Goal: Information Seeking & Learning: Check status

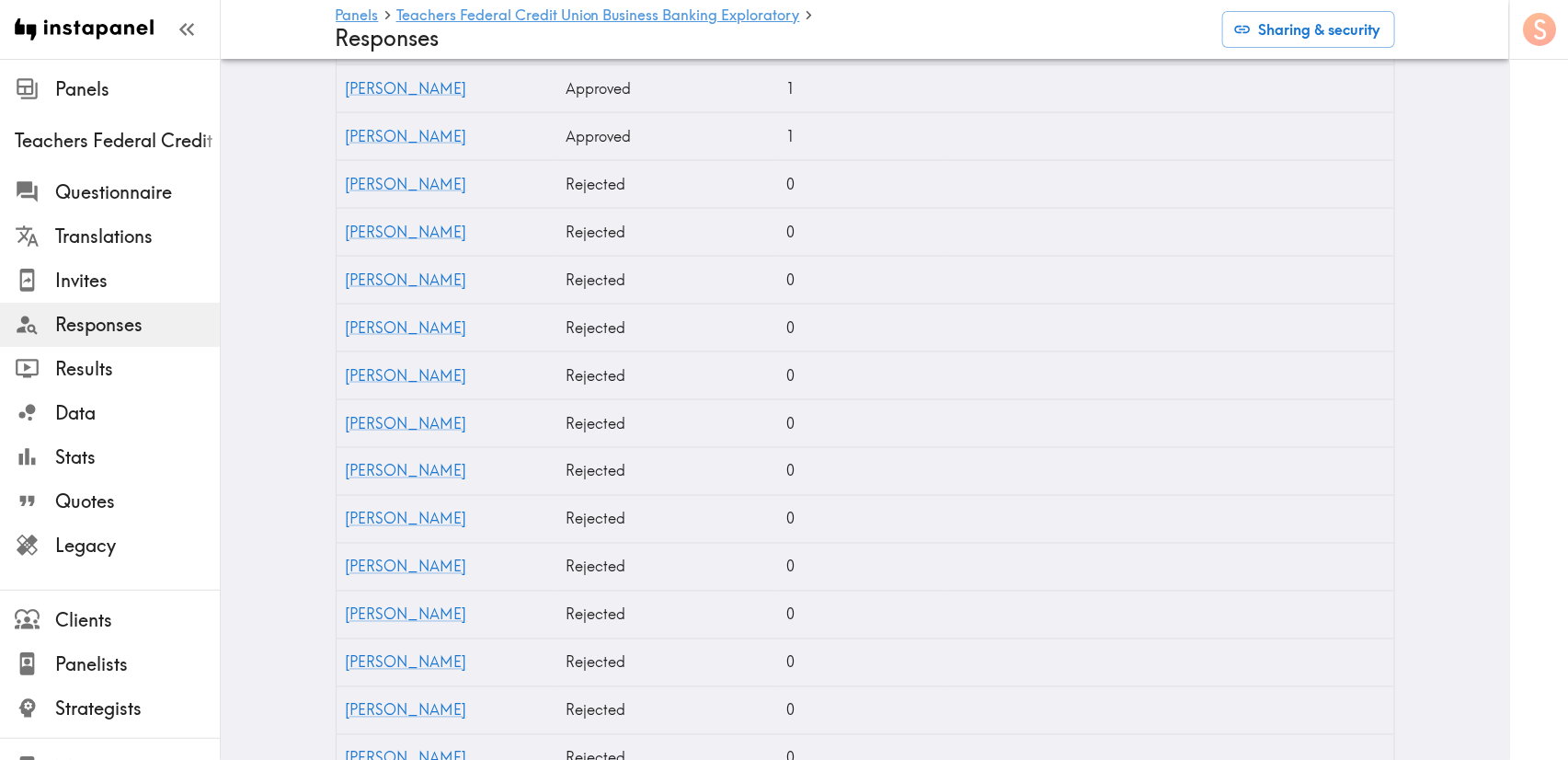
scroll to position [552, 0]
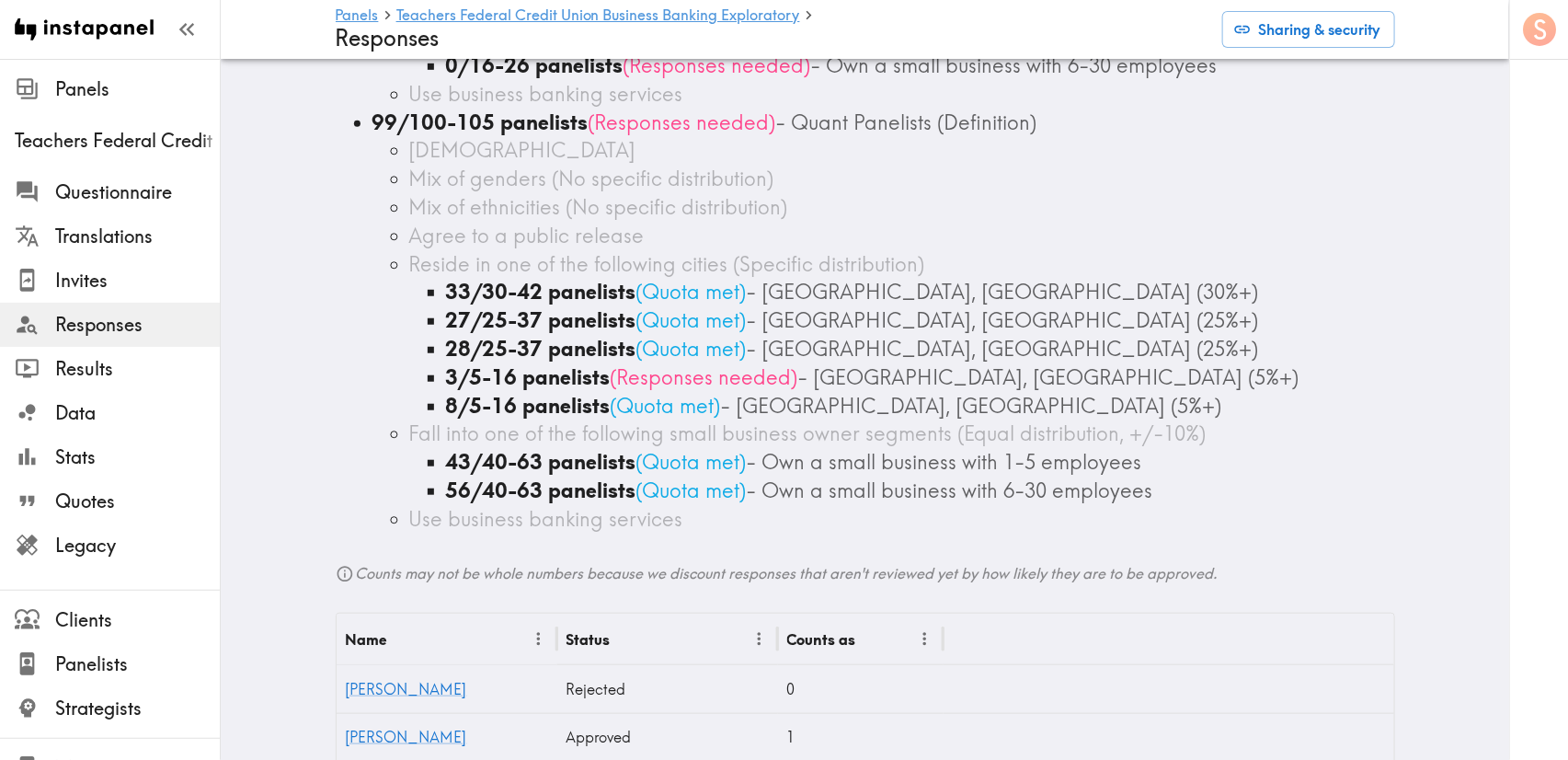
scroll to position [414, 0]
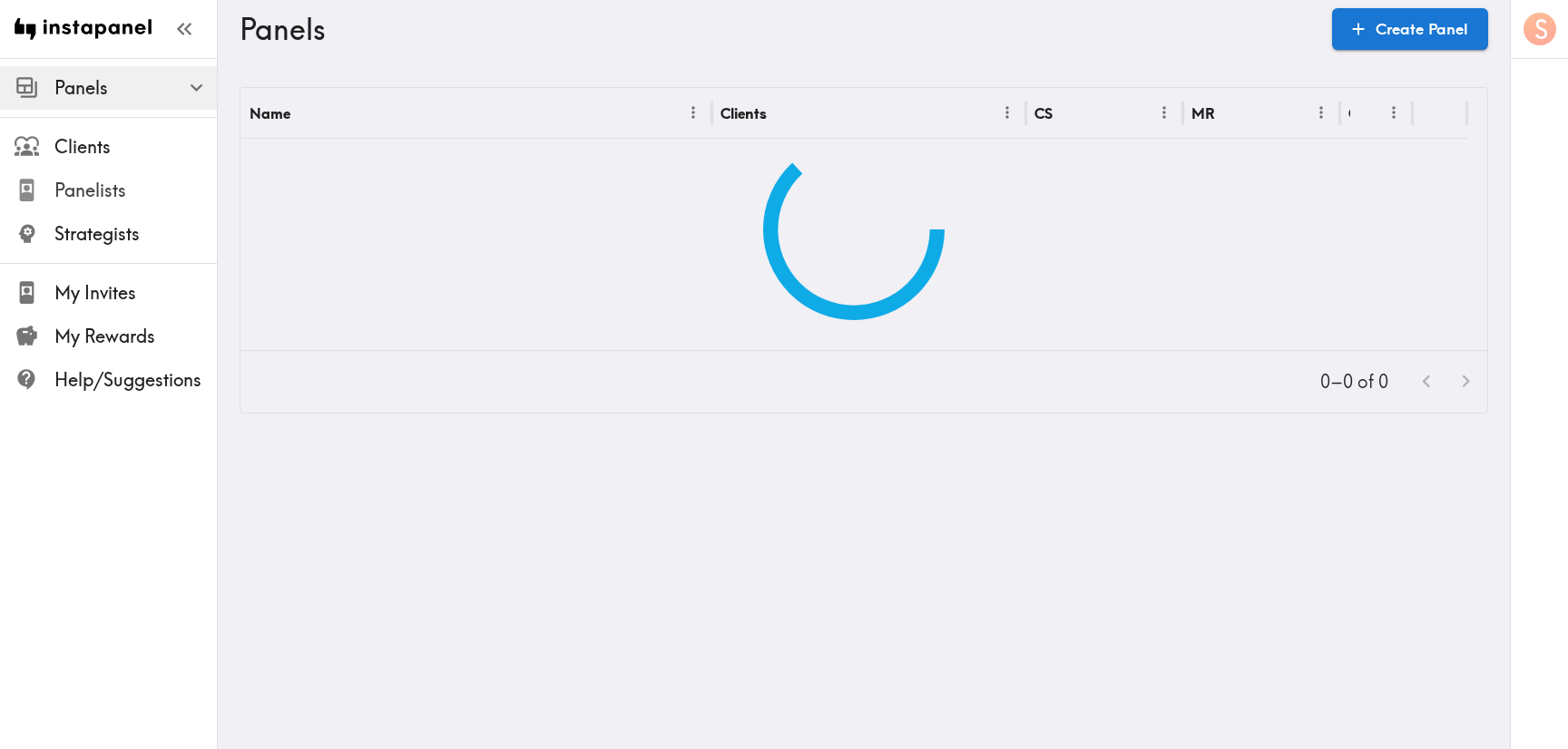
click at [88, 192] on span "Panelists" at bounding box center [136, 190] width 163 height 25
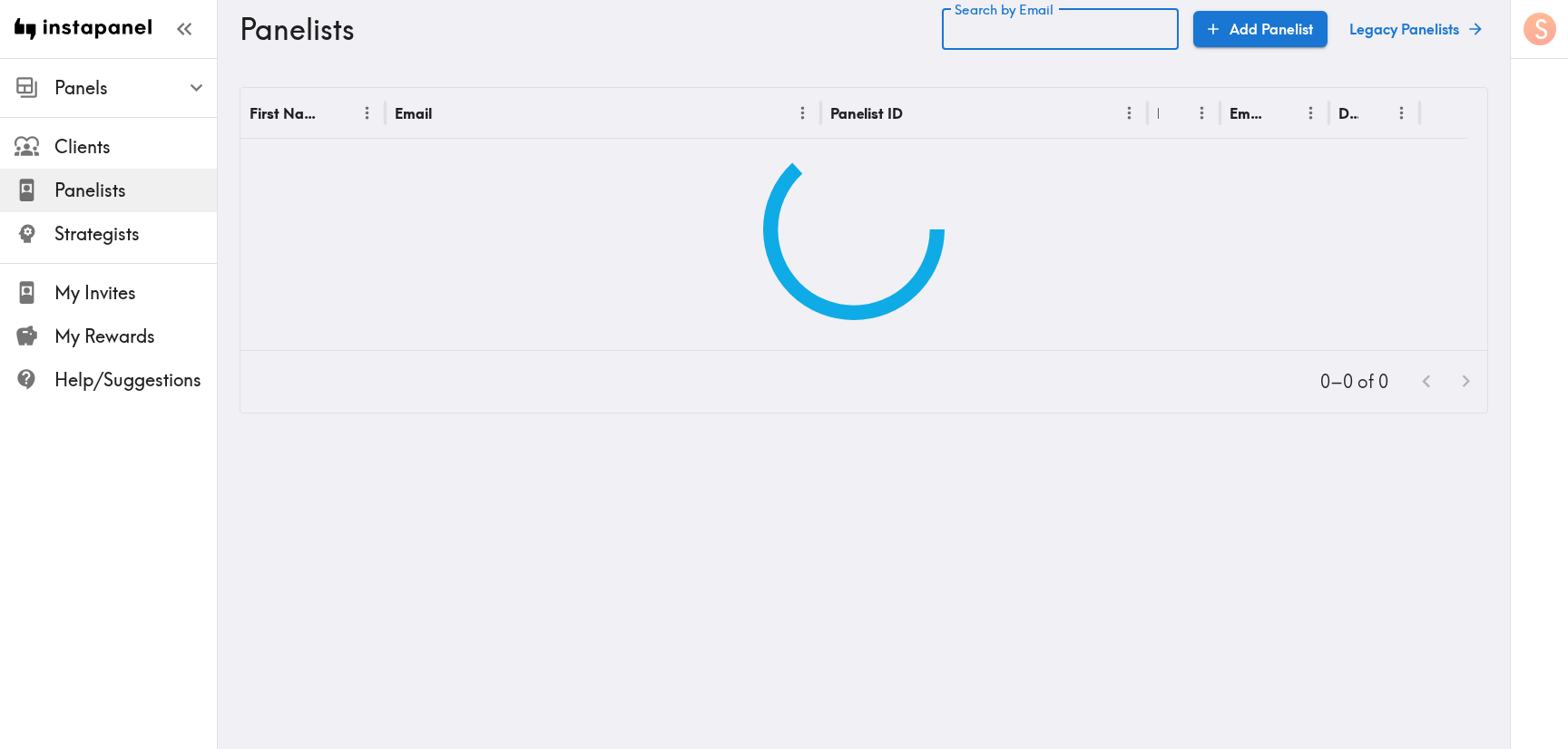
click at [1095, 23] on input "Search by Email" at bounding box center [1060, 28] width 237 height 41
paste input "text"
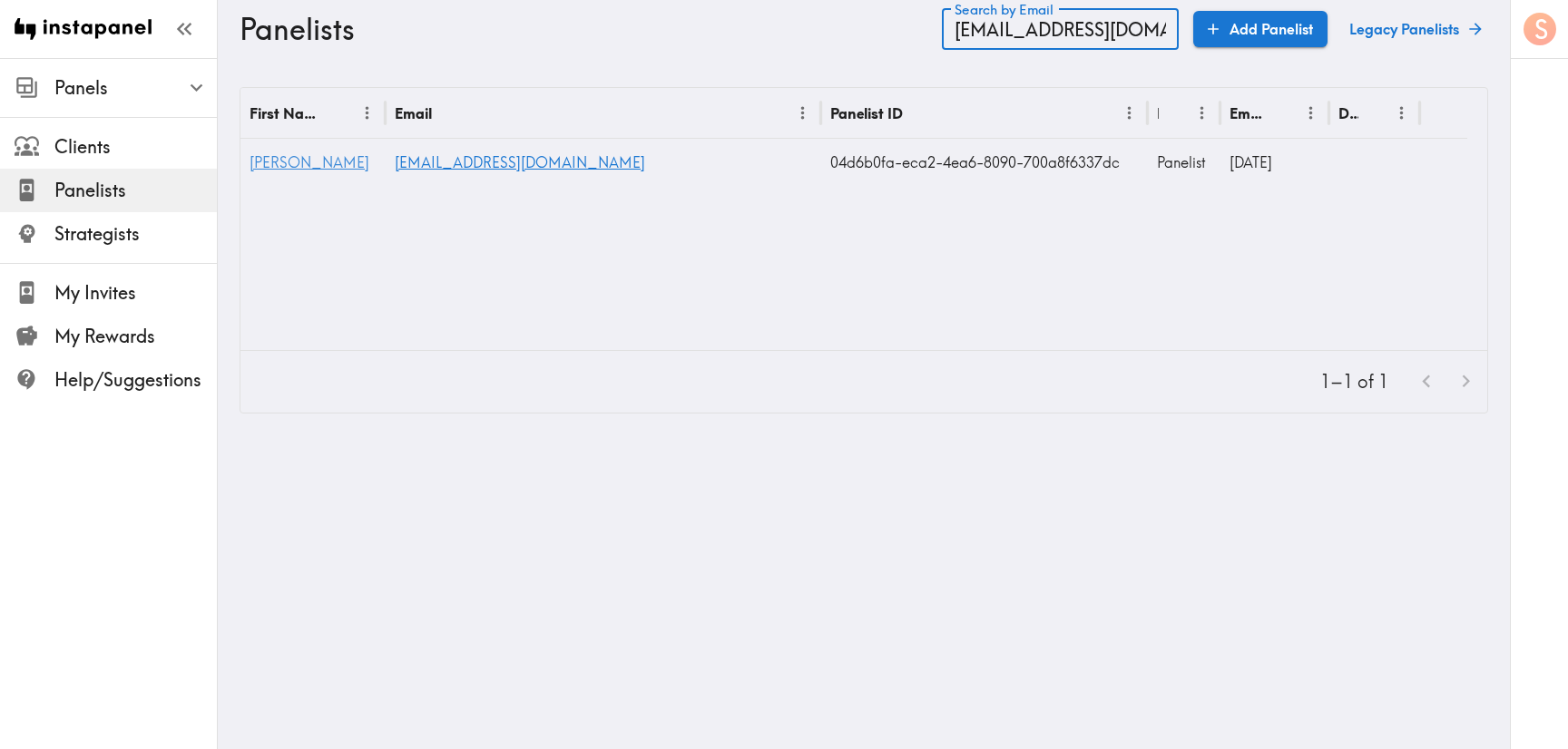
type input "diedreg@gmail.com"
click at [282, 160] on span "Diedre" at bounding box center [309, 162] width 120 height 18
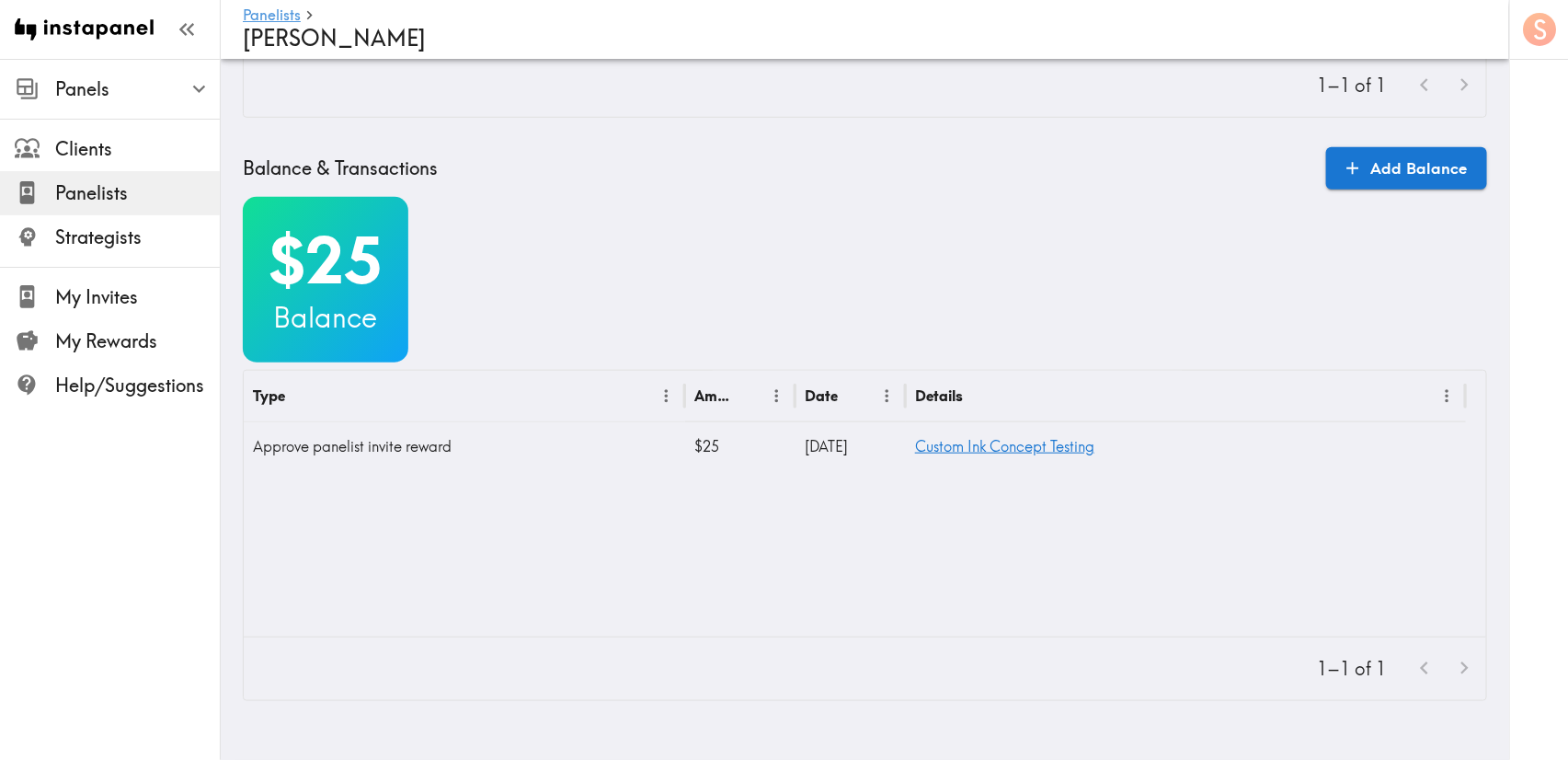
scroll to position [594, 0]
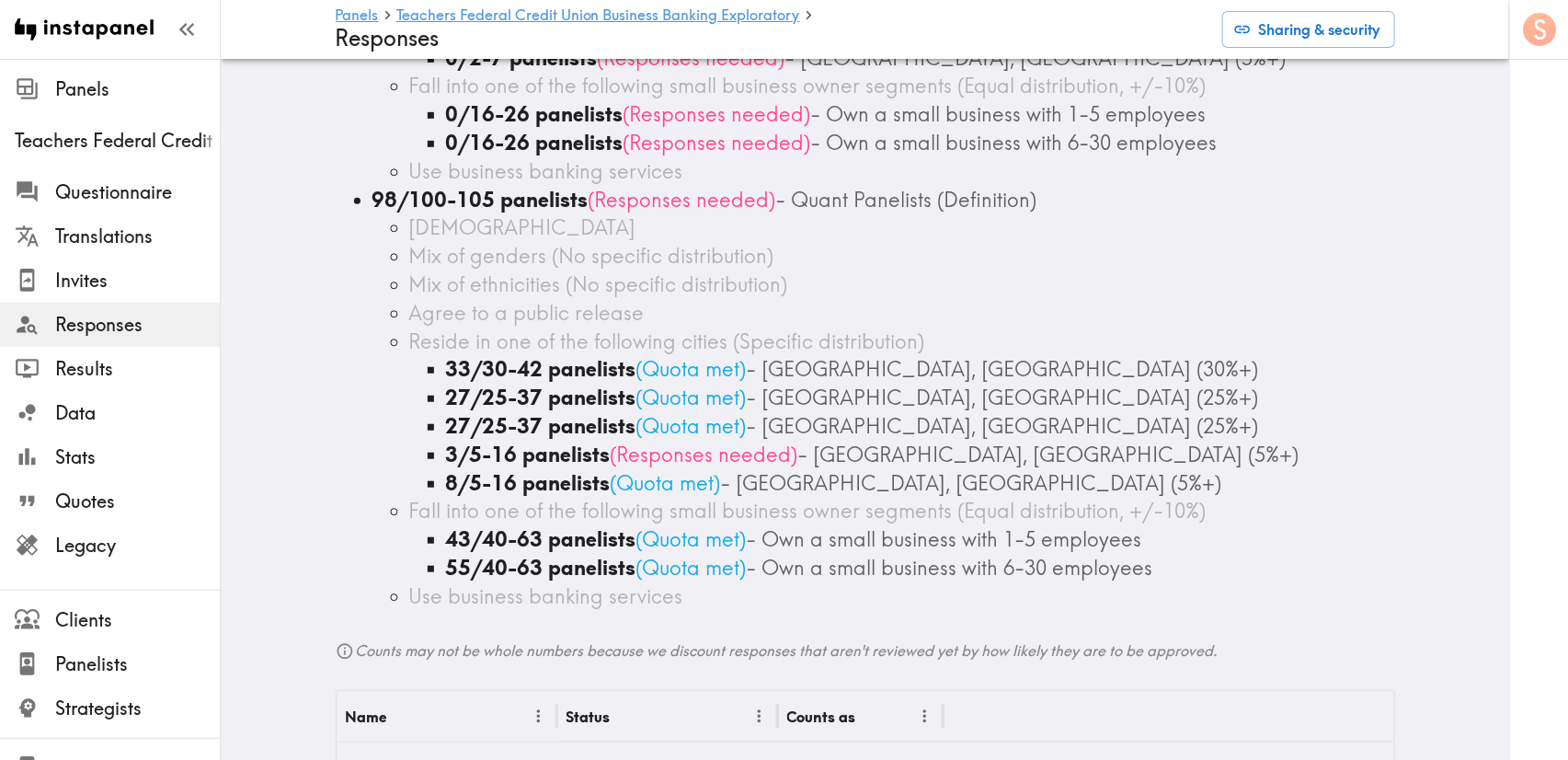
scroll to position [552, 0]
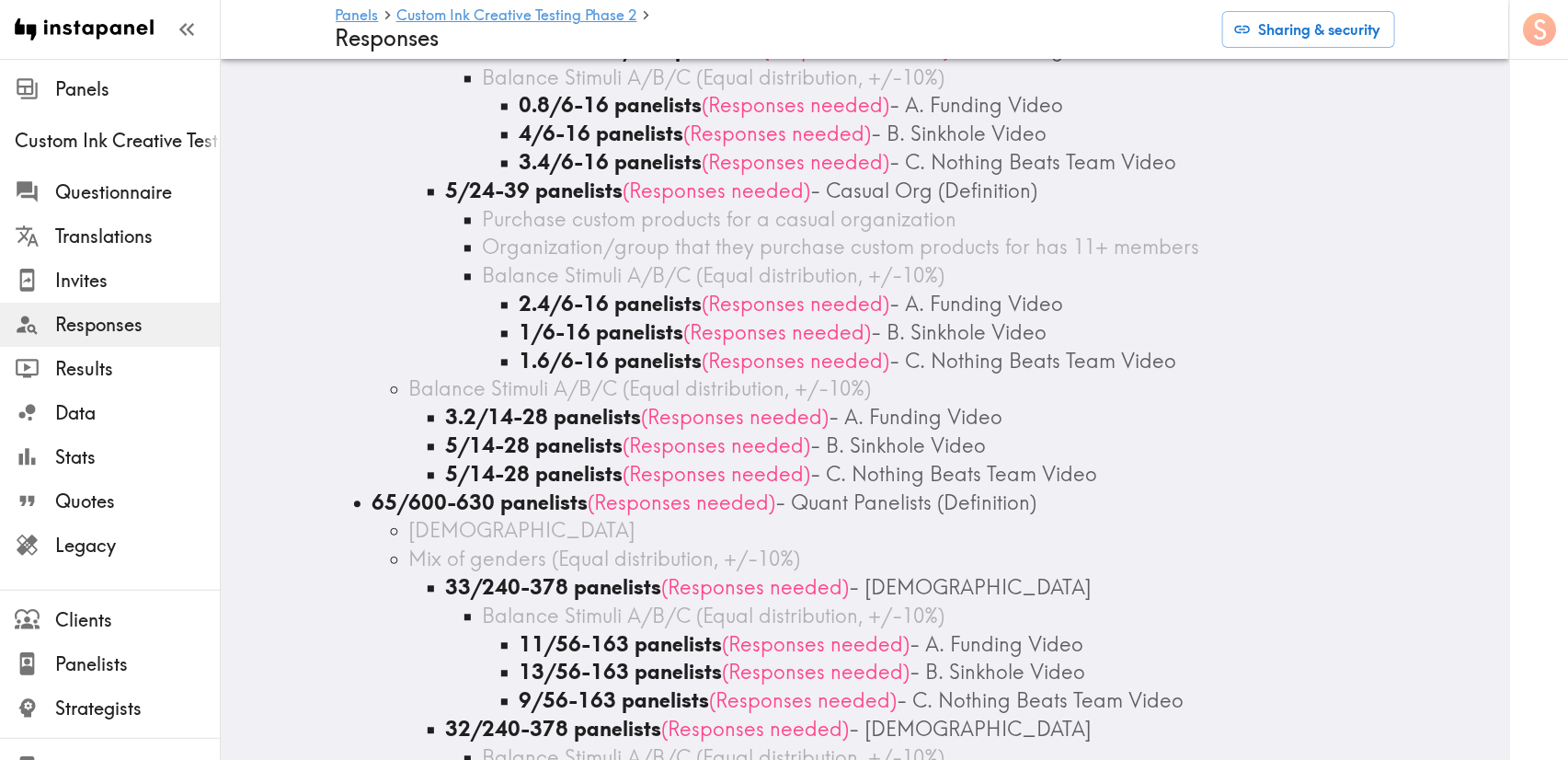
scroll to position [1518, 0]
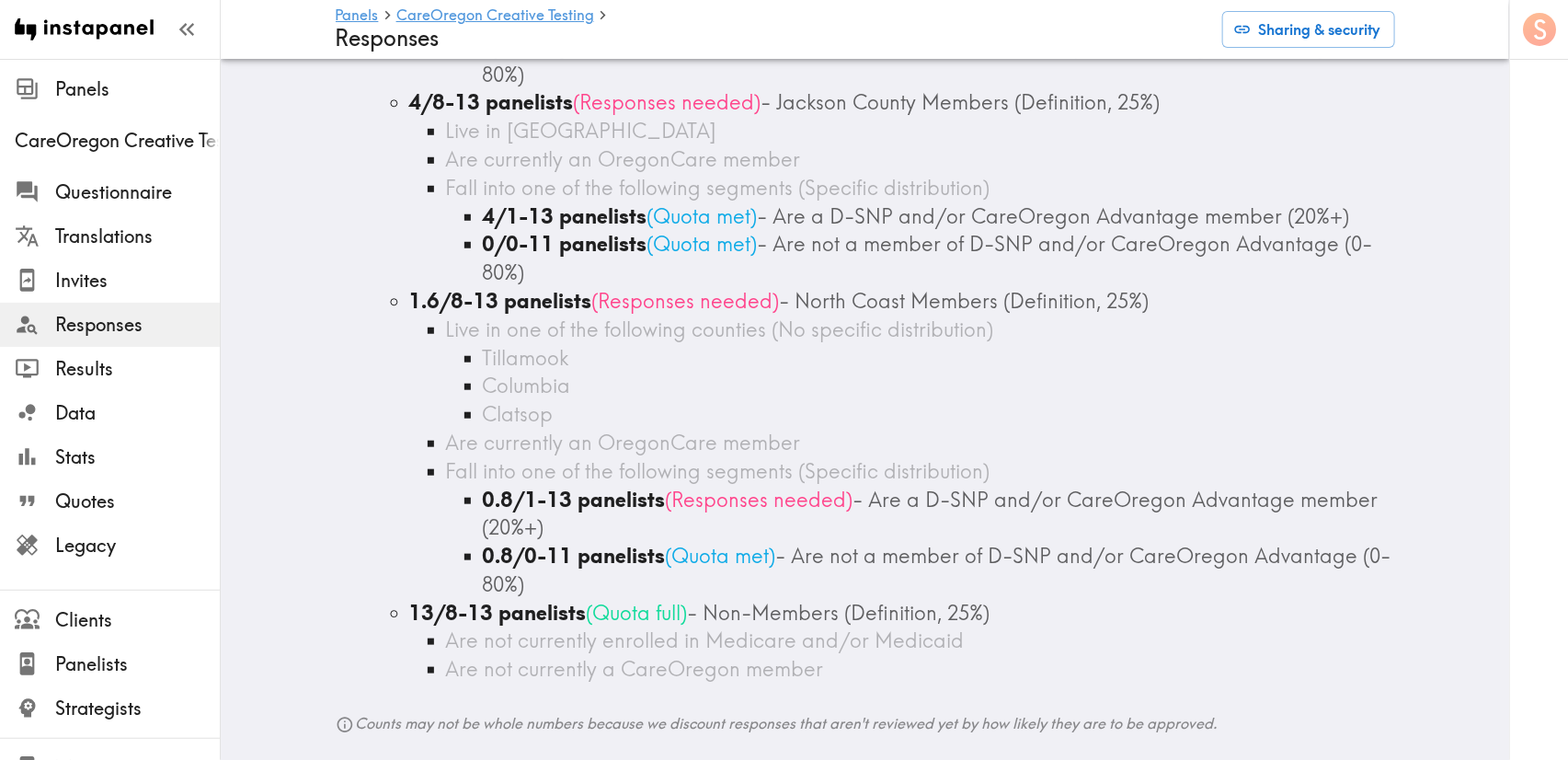
scroll to position [552, 0]
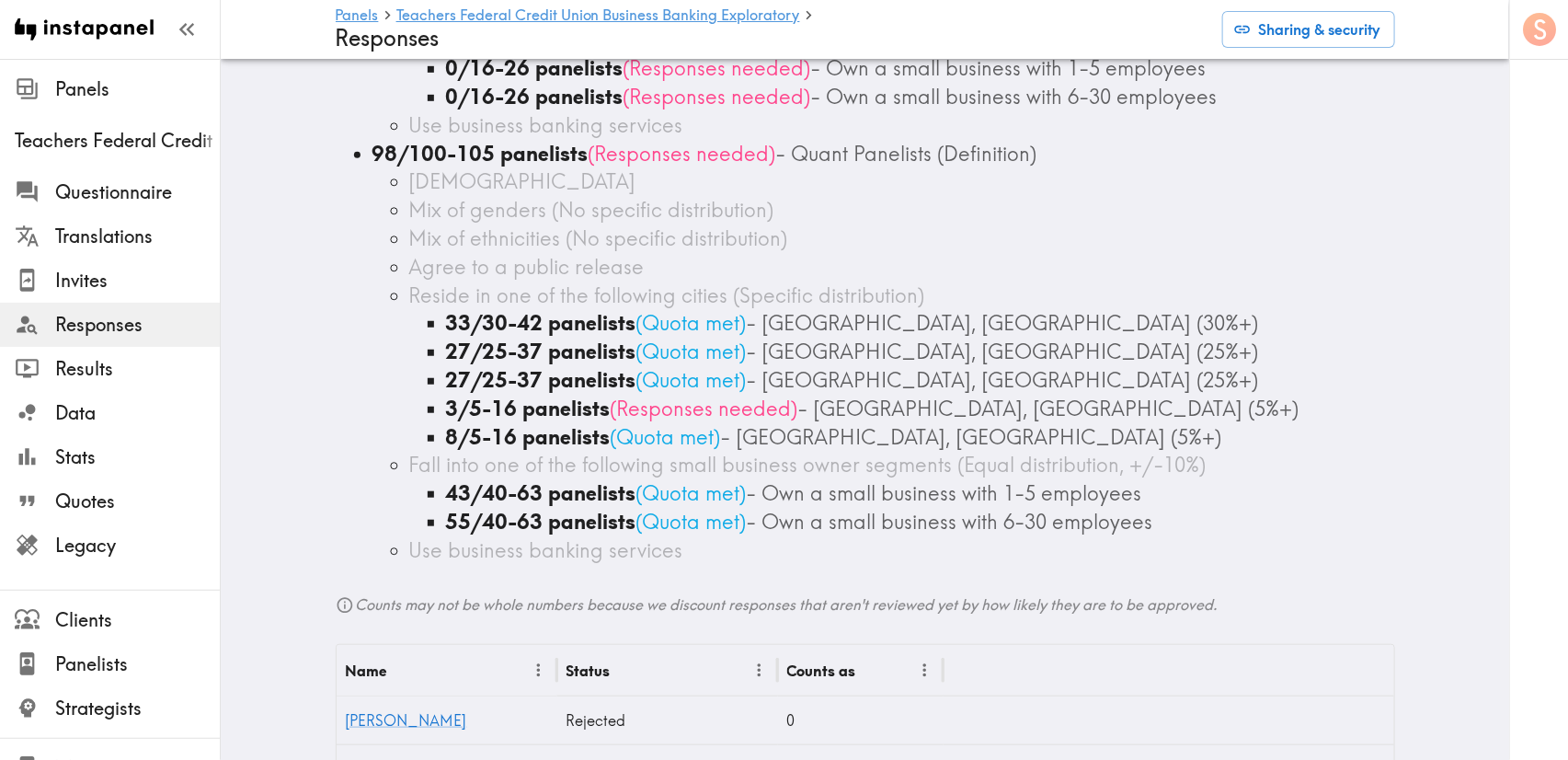
scroll to position [552, 0]
